Goal: Navigation & Orientation: Find specific page/section

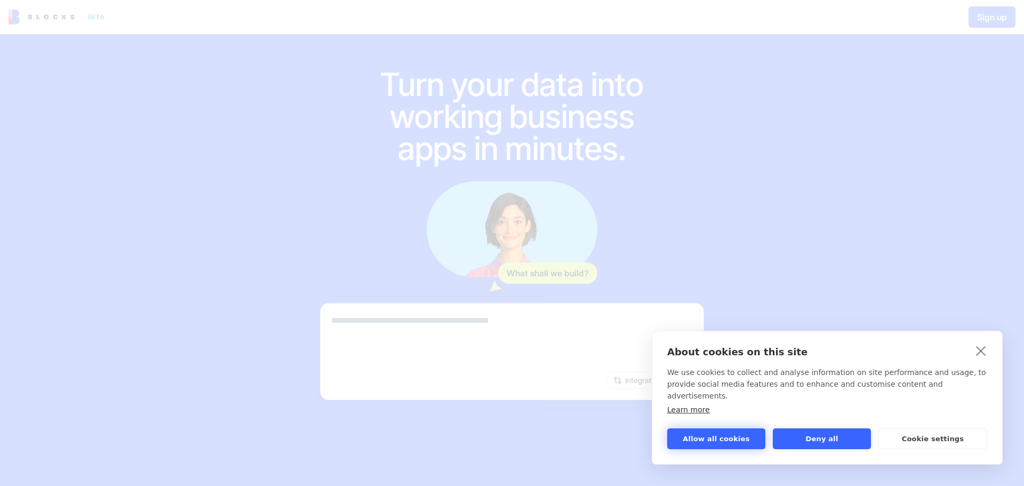
click at [729, 444] on button "Allow all cookies" at bounding box center [717, 438] width 98 height 21
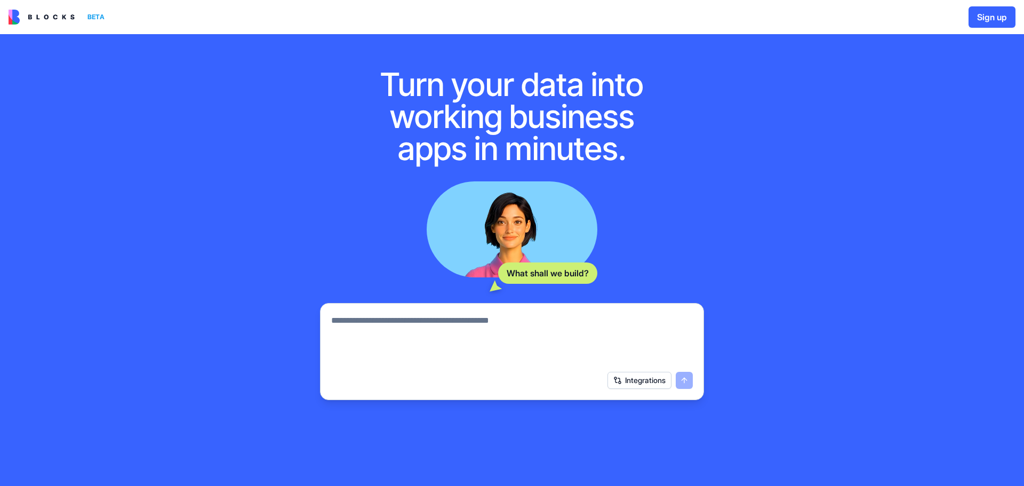
click at [685, 384] on div "Integrations" at bounding box center [650, 380] width 85 height 17
click at [48, 17] on img at bounding box center [42, 17] width 66 height 15
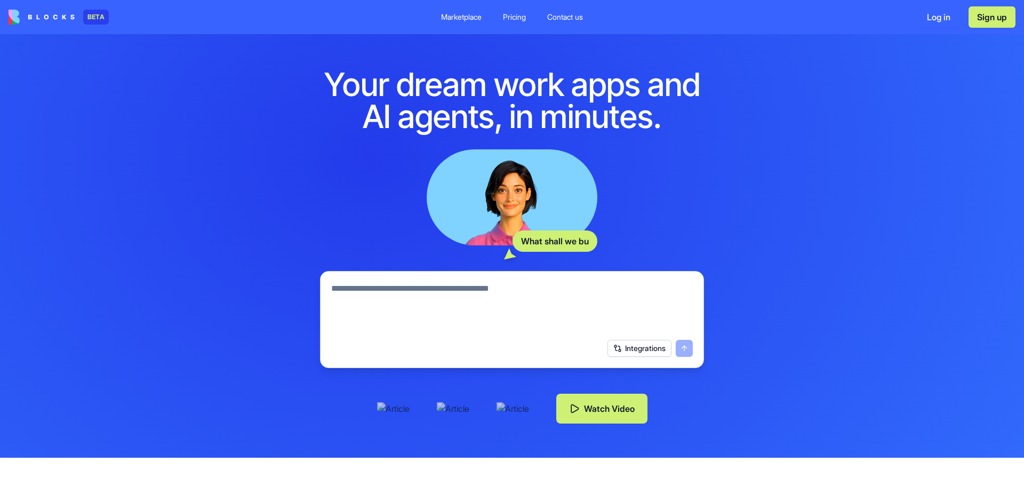
click at [99, 17] on div "BETA" at bounding box center [96, 17] width 26 height 15
click at [447, 19] on div "Marketplace" at bounding box center [461, 17] width 41 height 11
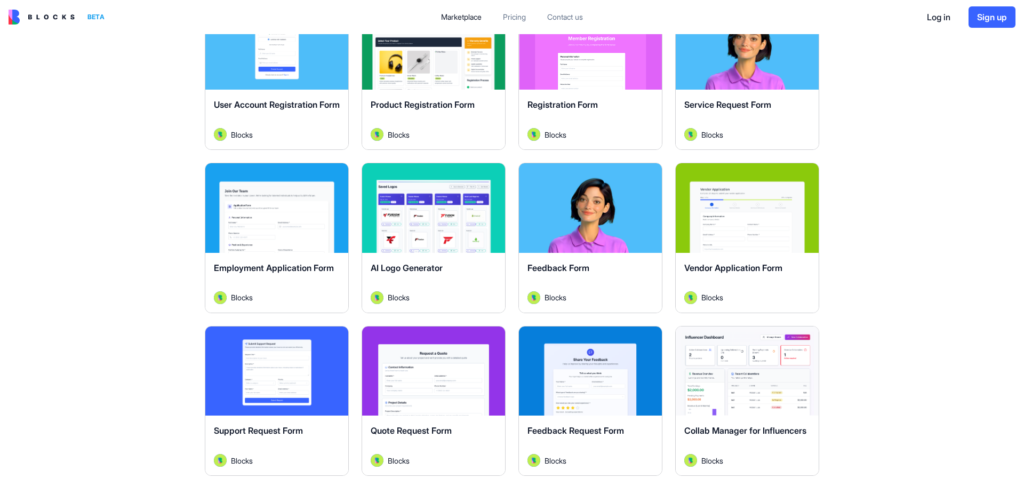
scroll to position [374, 0]
